Goal: Transaction & Acquisition: Purchase product/service

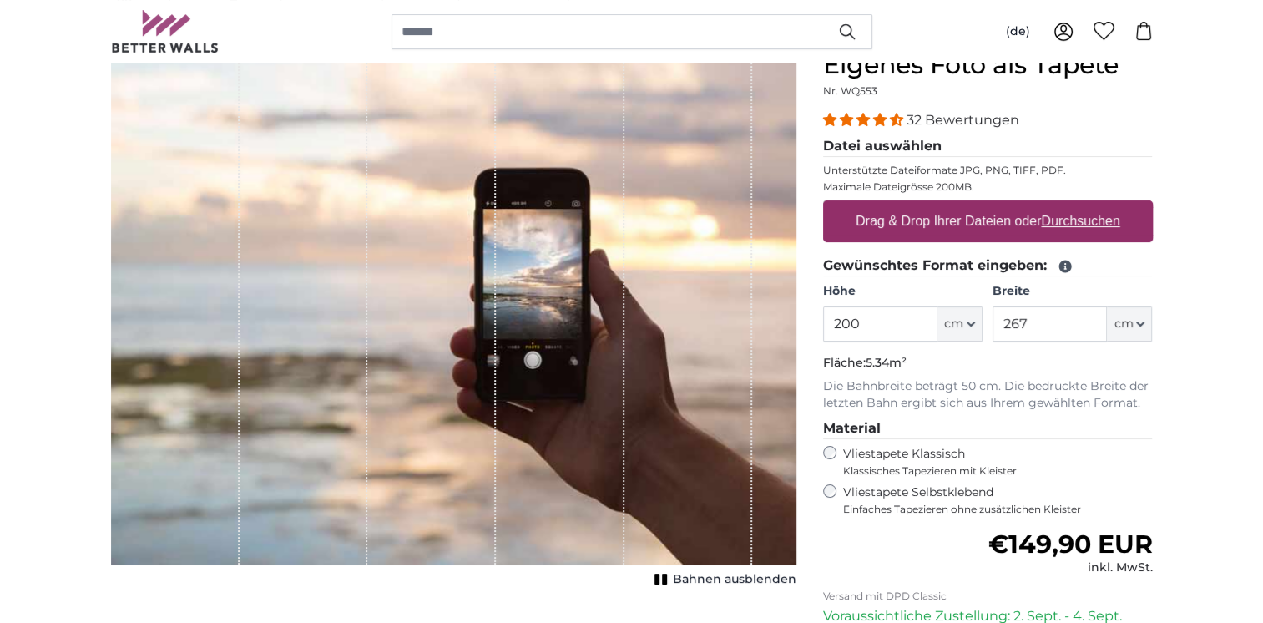
scroll to position [250, 0]
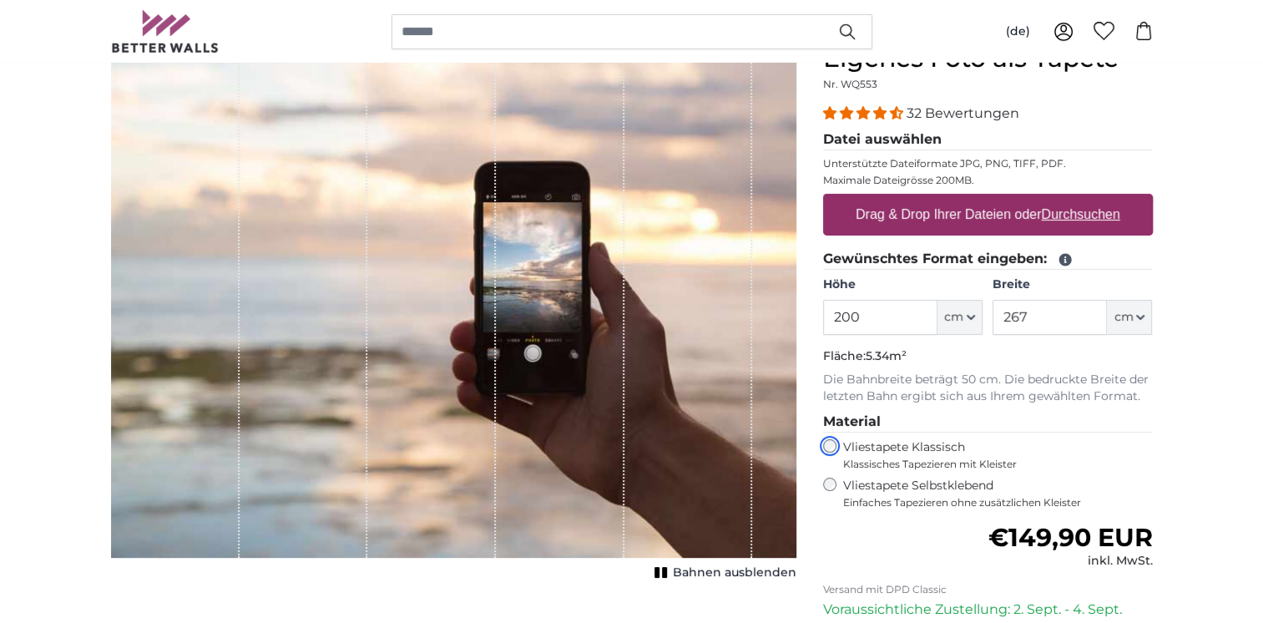
scroll to position [167, 0]
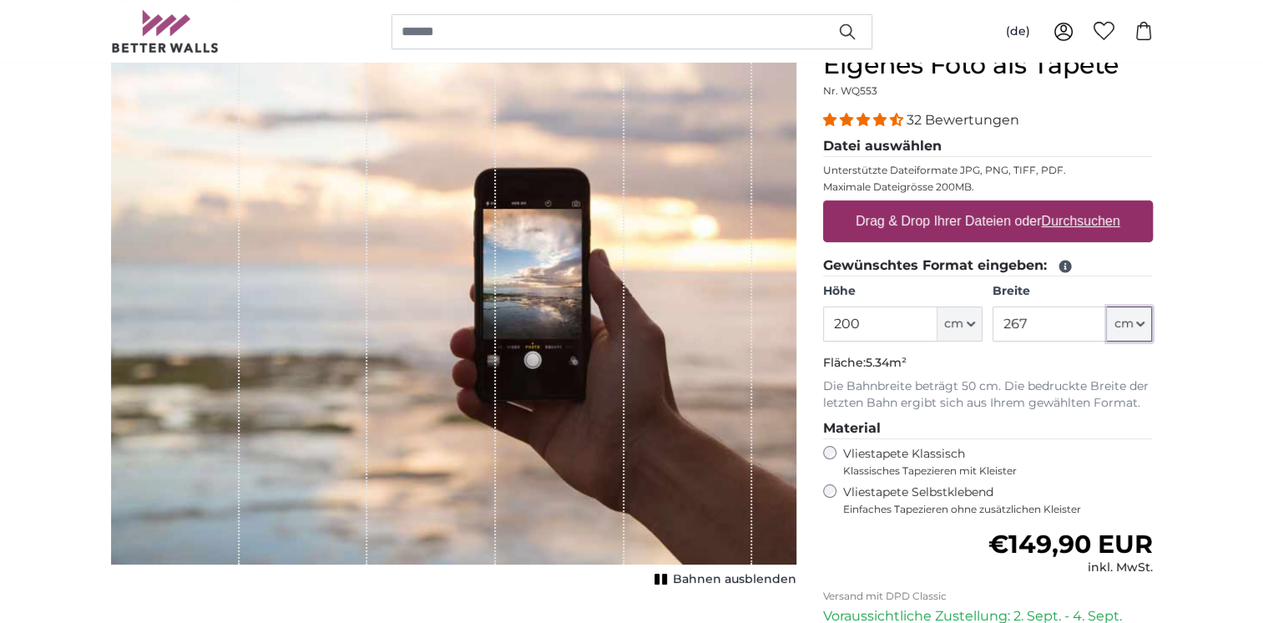
click at [1142, 326] on icon "button" at bounding box center [1140, 324] width 8 height 8
click at [1025, 319] on input "267" at bounding box center [1050, 323] width 114 height 35
type input "2"
type input "300"
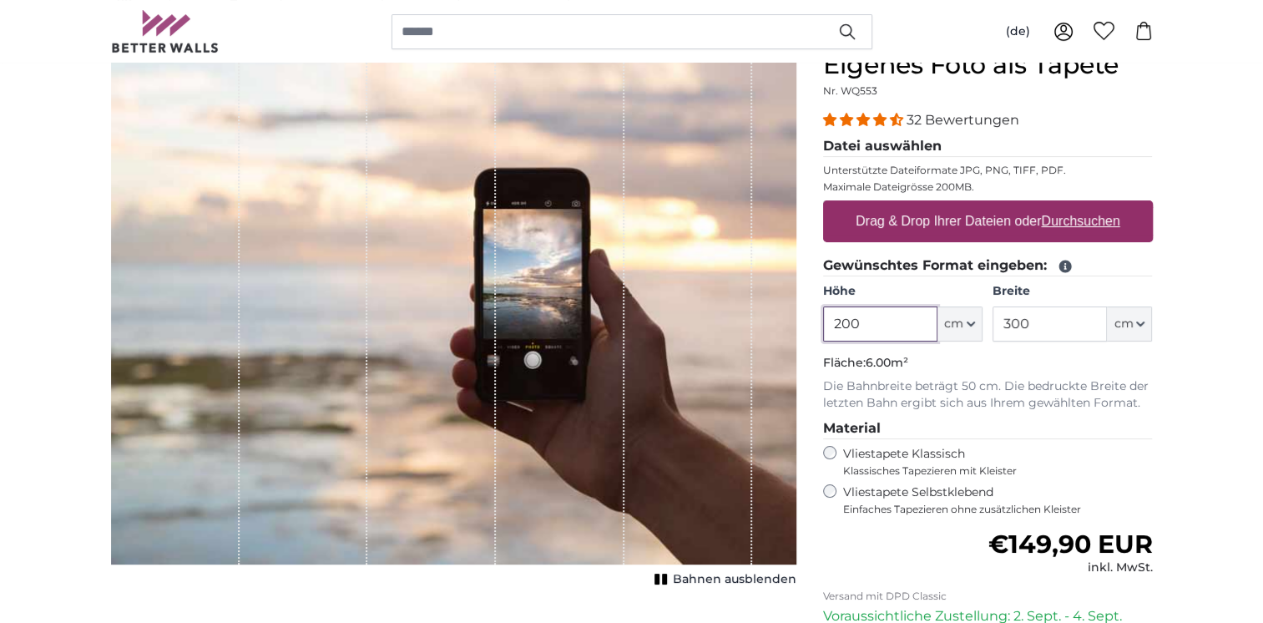
click at [856, 319] on input "200" at bounding box center [880, 323] width 114 height 35
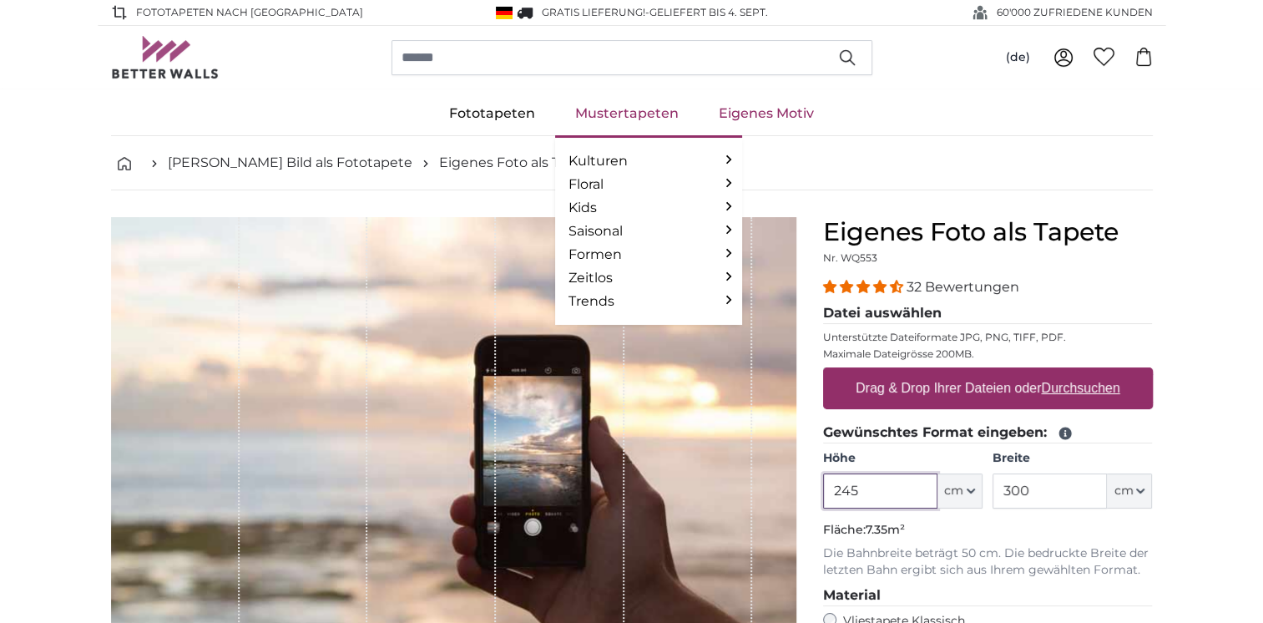
type input "245"
click at [630, 109] on link "Mustertapeten" at bounding box center [627, 113] width 144 height 43
